Goal: Task Accomplishment & Management: Manage account settings

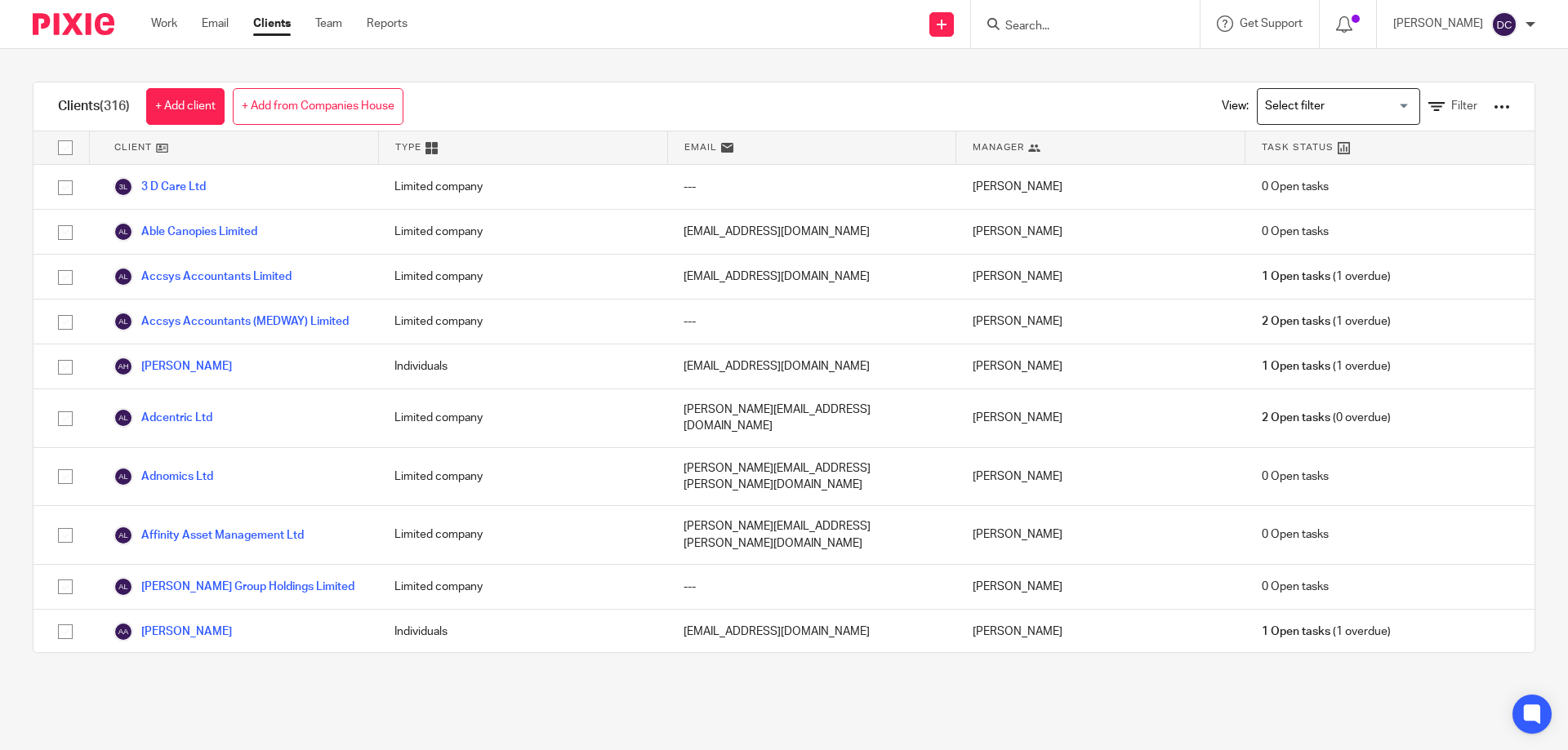
click at [1084, 14] on form at bounding box center [1091, 24] width 174 height 20
click at [1037, 34] on input "Search" at bounding box center [1078, 27] width 147 height 15
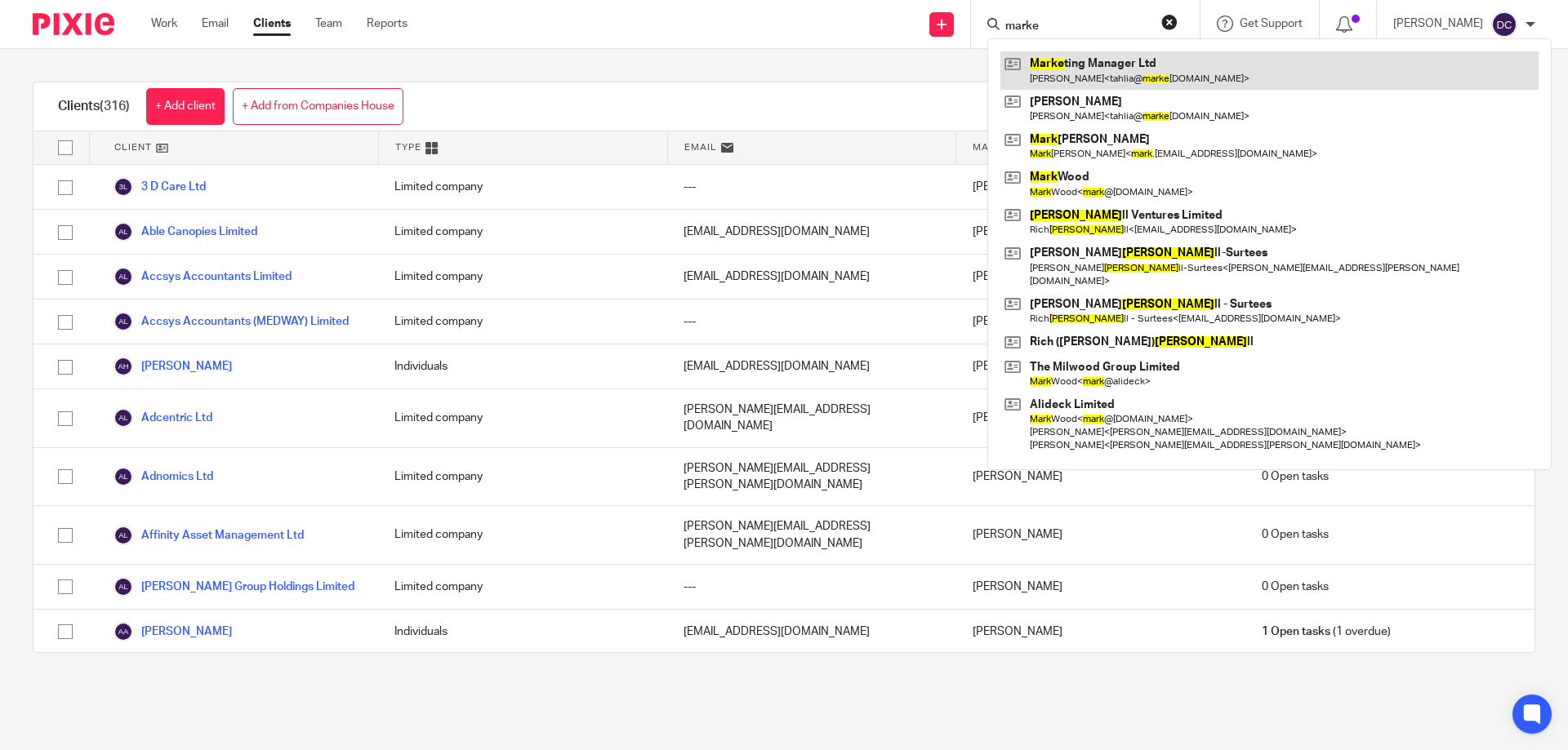
type input "marke"
click at [1068, 61] on link at bounding box center [1269, 70] width 538 height 37
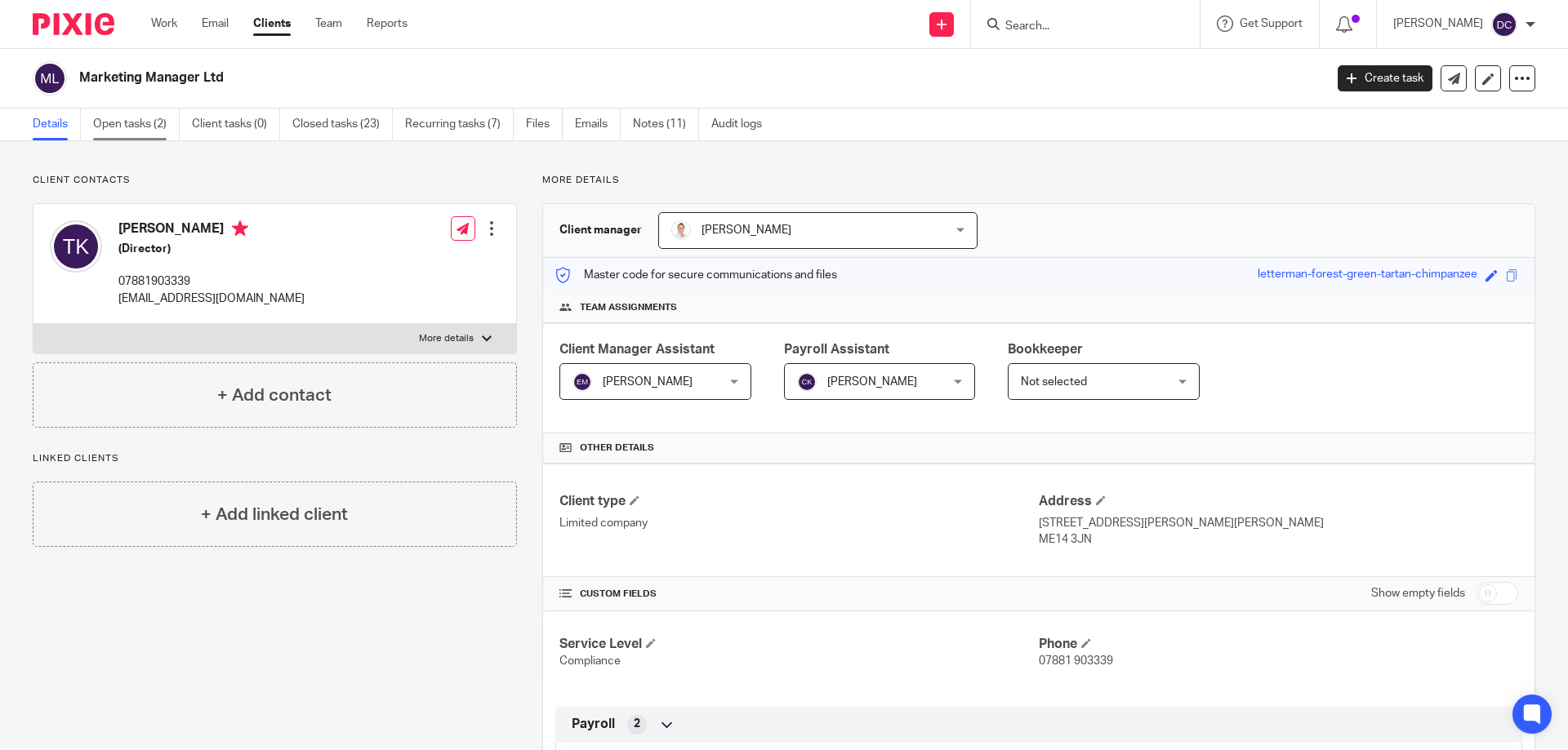
click at [139, 126] on link "Open tasks (2)" at bounding box center [136, 125] width 87 height 32
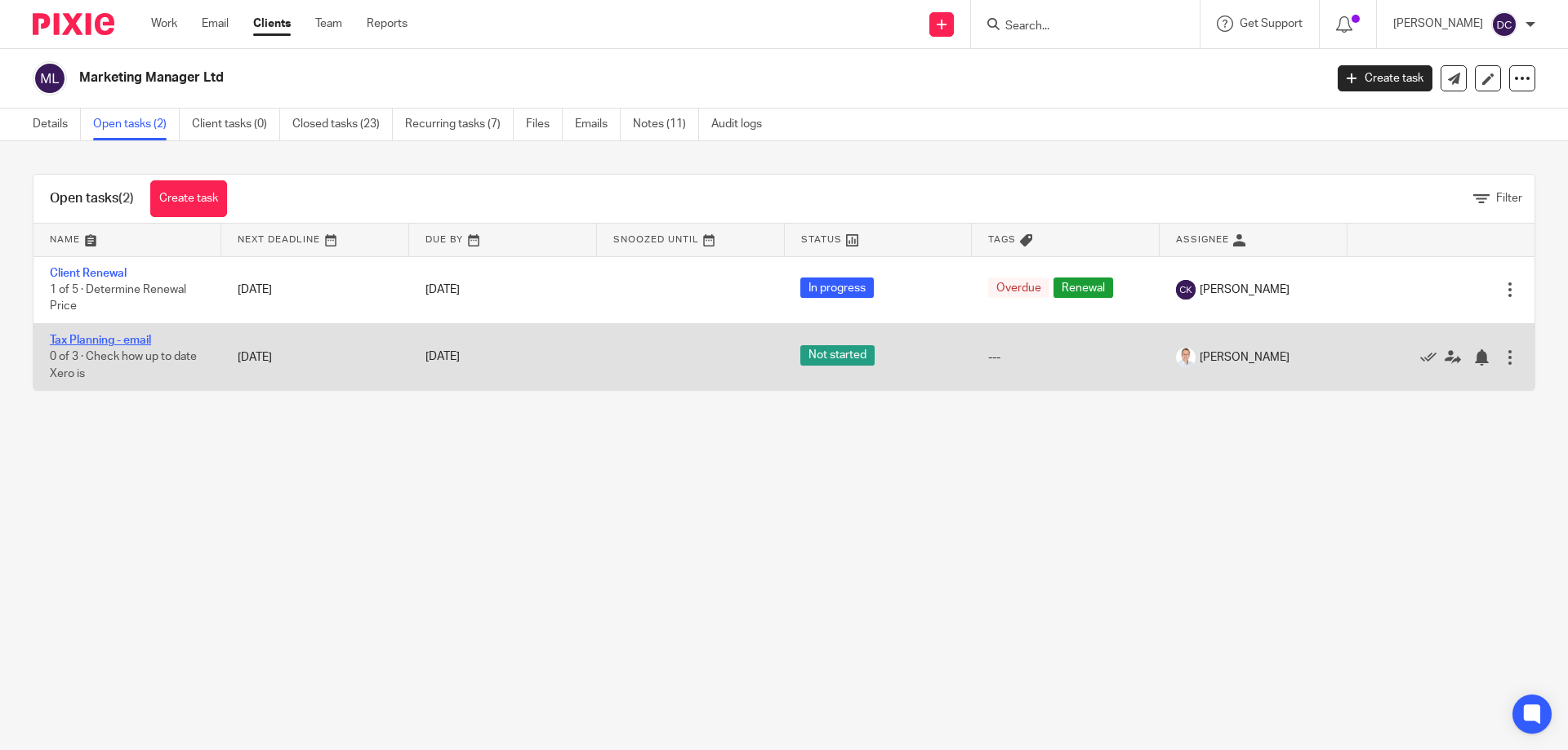
click at [116, 338] on link "Tax Planning - email" at bounding box center [100, 340] width 102 height 11
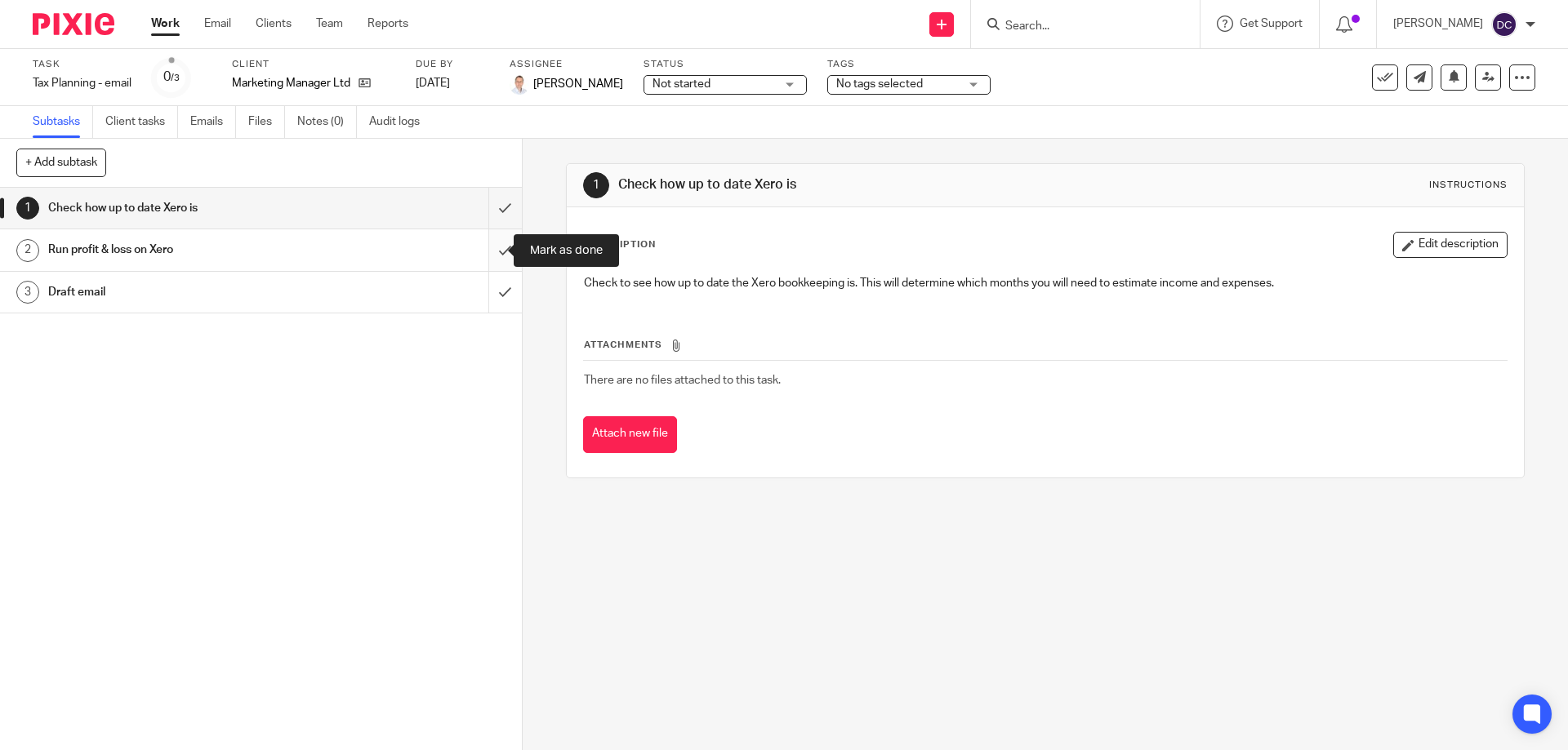
click at [487, 257] on input "submit" at bounding box center [261, 250] width 522 height 41
click at [483, 289] on input "submit" at bounding box center [261, 293] width 522 height 41
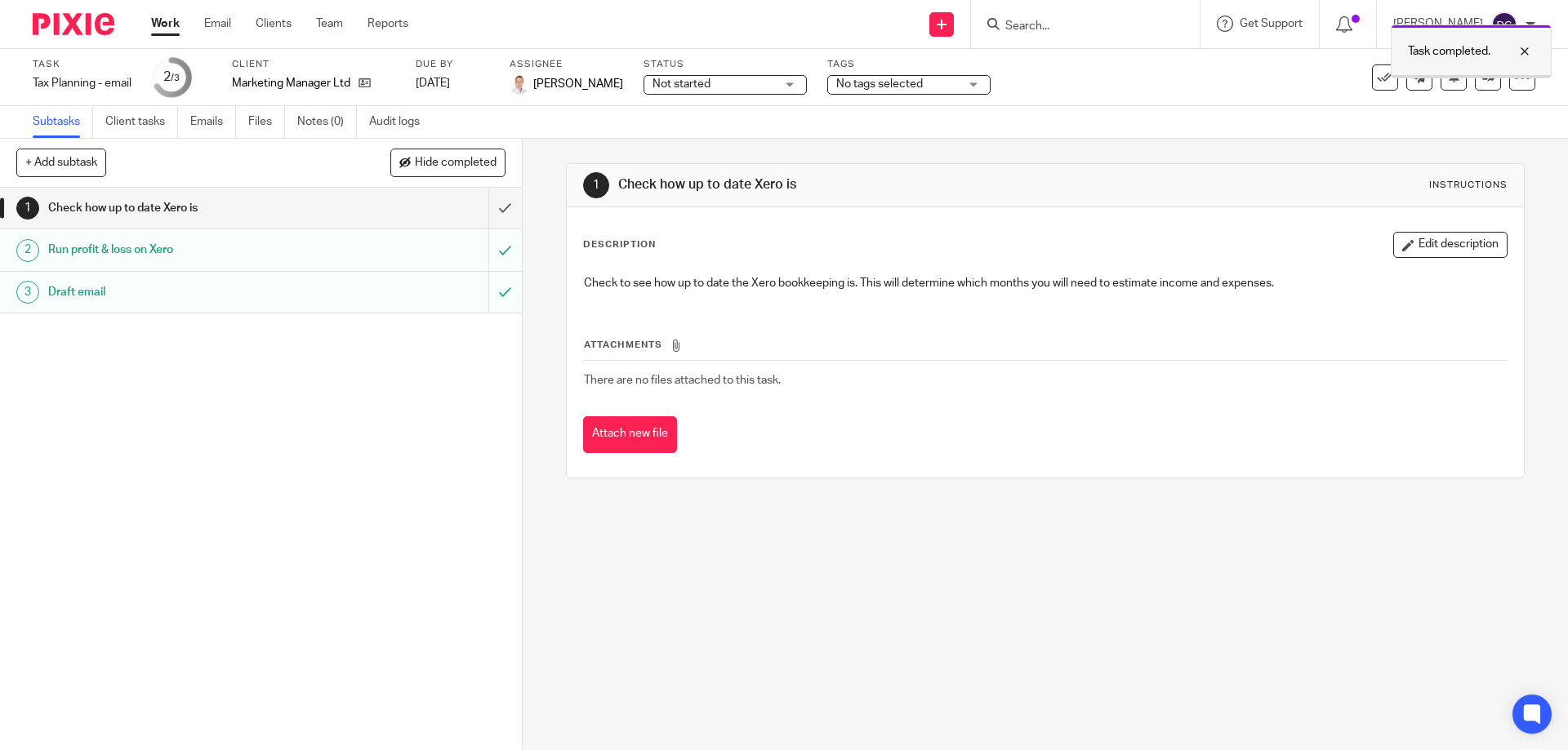
click at [1469, 76] on div at bounding box center [1471, 76] width 159 height 3
click at [1484, 87] on link at bounding box center [1488, 77] width 26 height 26
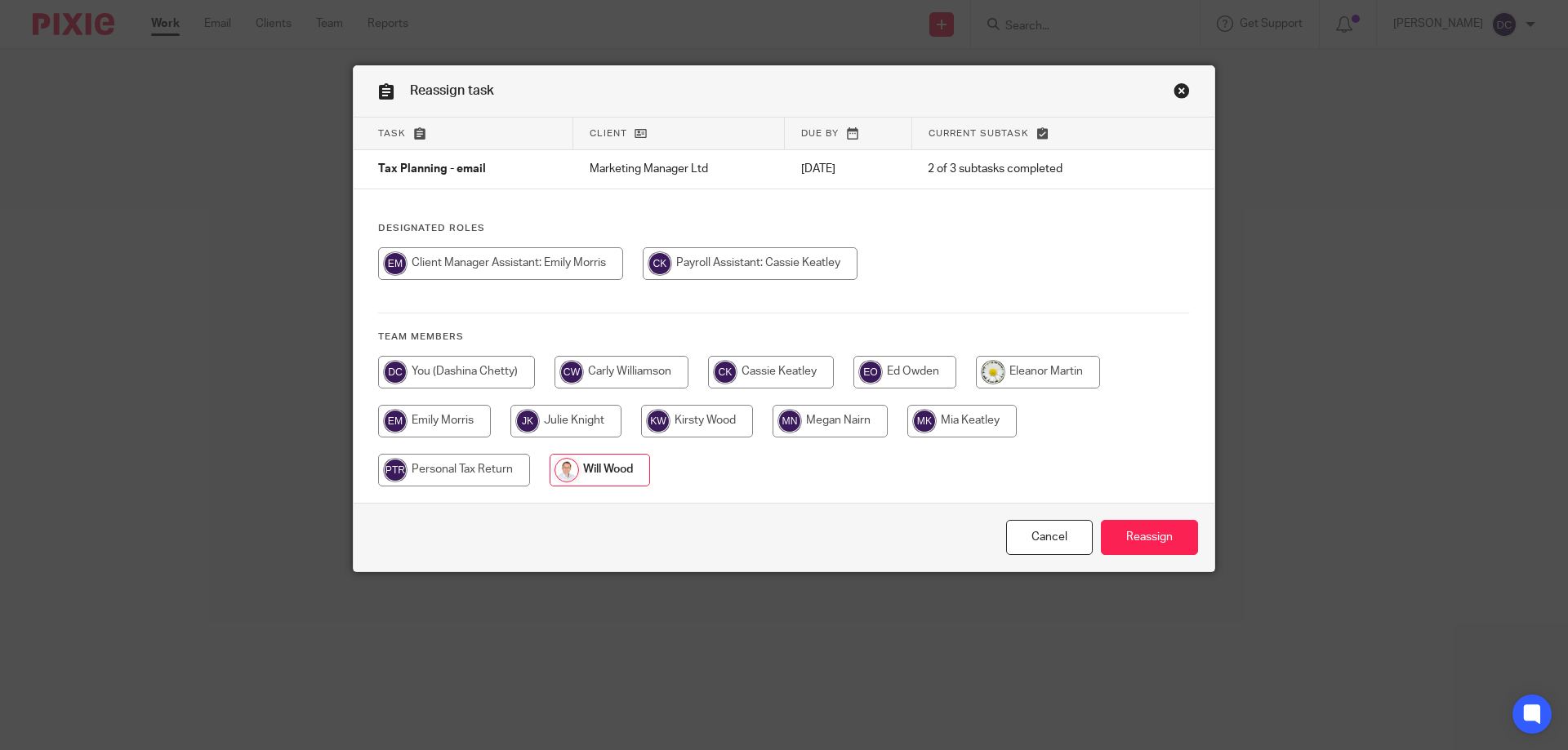
click at [595, 472] on input "radio" at bounding box center [600, 470] width 101 height 33
click at [1141, 539] on input "Reassign" at bounding box center [1149, 538] width 97 height 35
